Goal: Information Seeking & Learning: Learn about a topic

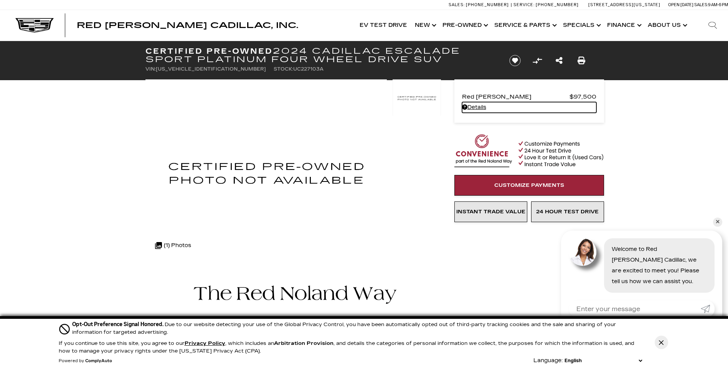
click at [476, 104] on link "Details - about pricing for: Certified Pre-Owned 2024 Cadillac Escalade Sport P…" at bounding box center [529, 107] width 134 height 11
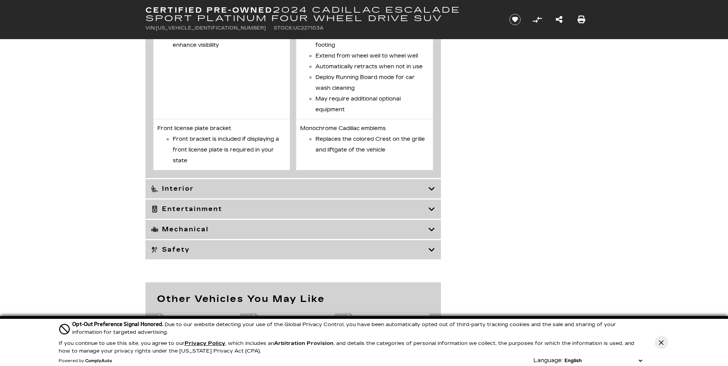
scroll to position [2148, 0]
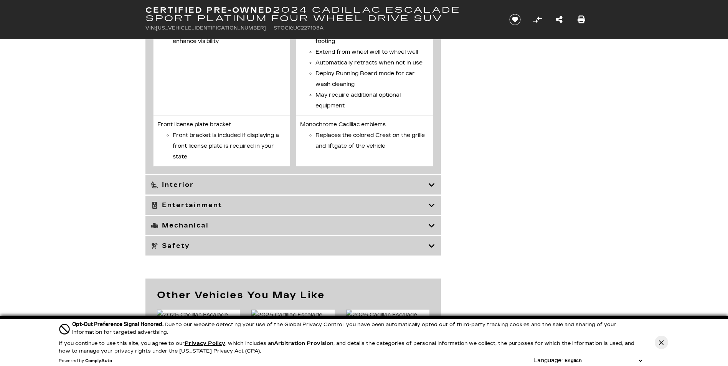
click at [180, 229] on h3 "Mechanical" at bounding box center [289, 226] width 277 height 8
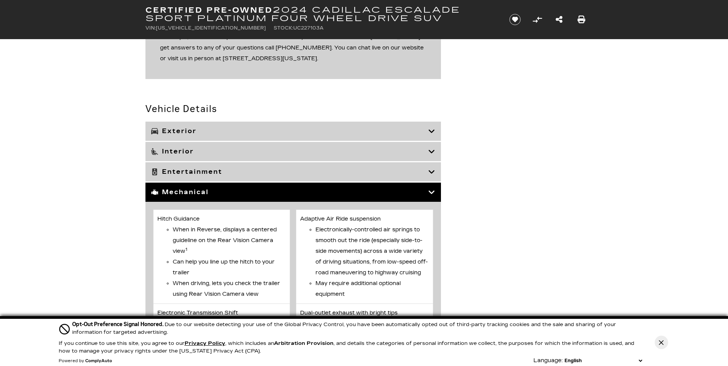
scroll to position [1036, 0]
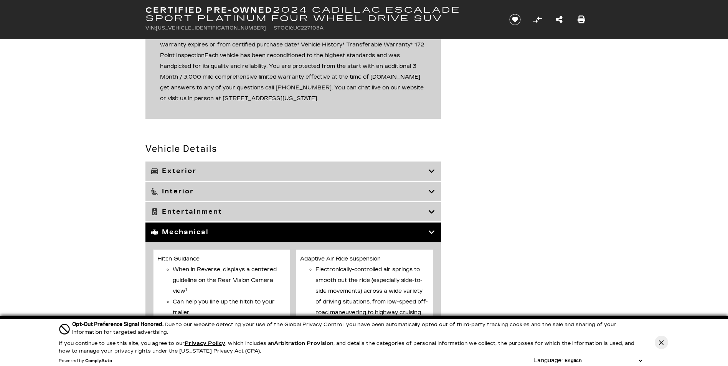
click at [186, 209] on h3 "Entertainment" at bounding box center [289, 212] width 277 height 8
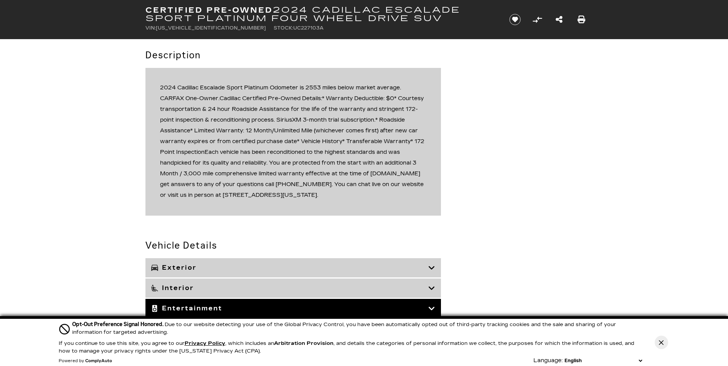
scroll to position [921, 0]
